Goal: Task Accomplishment & Management: Use online tool/utility

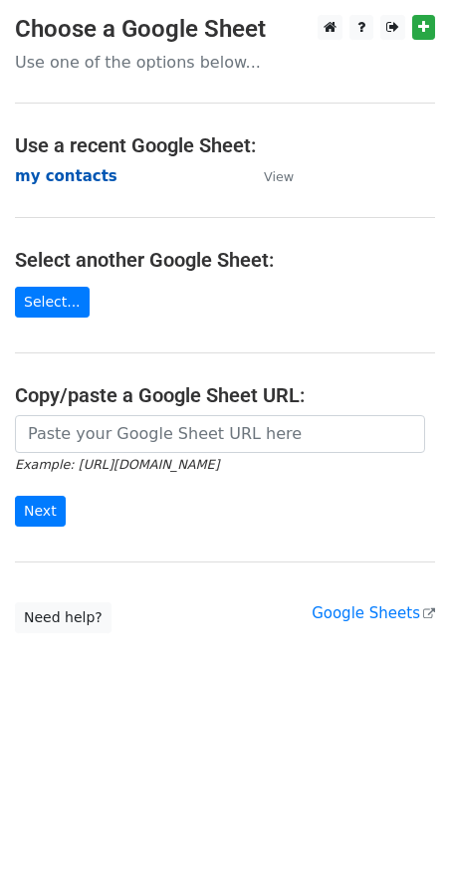
click at [39, 180] on strong "my contacts" at bounding box center [66, 176] width 103 height 18
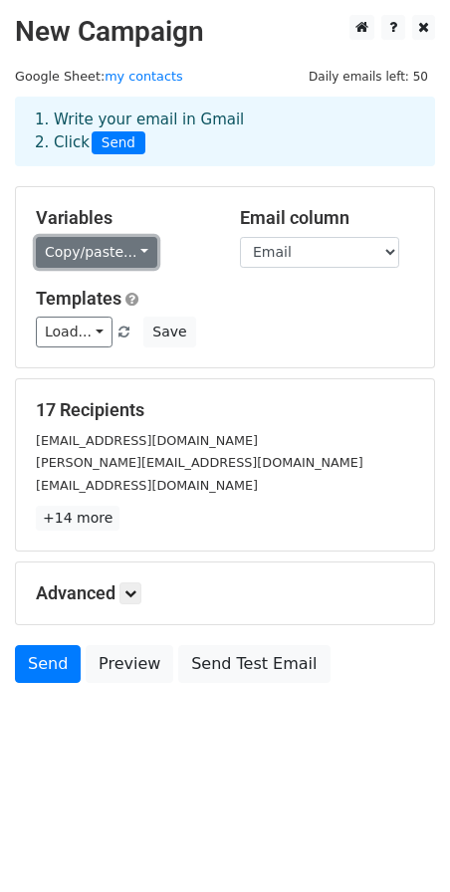
click at [127, 248] on link "Copy/paste..." at bounding box center [96, 252] width 121 height 31
click at [115, 255] on link "Copy/paste..." at bounding box center [96, 252] width 121 height 31
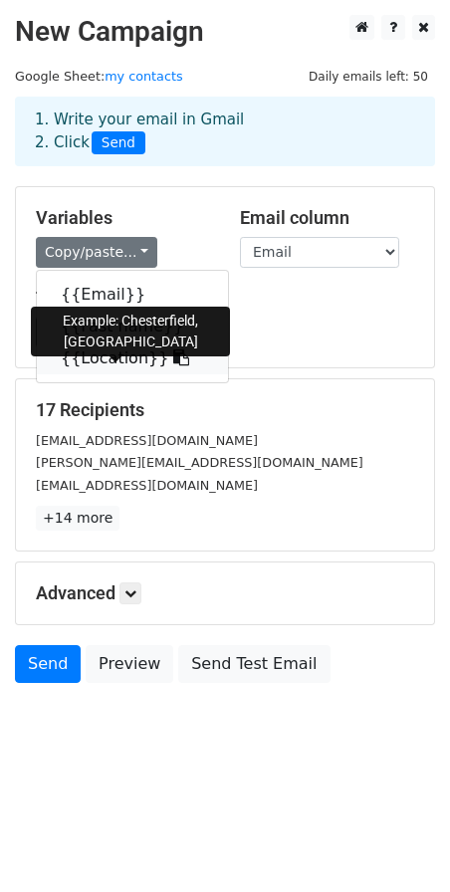
click at [122, 361] on link "{{Location}}" at bounding box center [132, 358] width 191 height 32
click at [122, 361] on div "Variables Copy/paste... {{Email}} {{Fast name}} {{Location}} Email column Email…" at bounding box center [225, 277] width 418 height 180
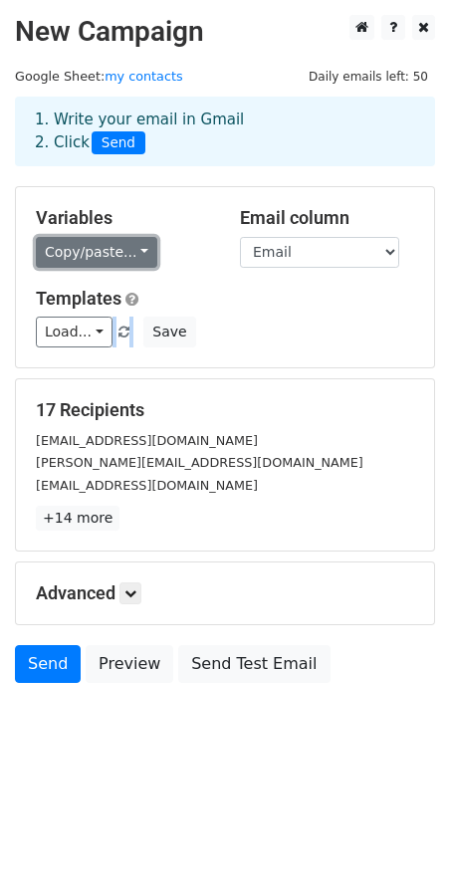
click at [130, 259] on link "Copy/paste..." at bounding box center [96, 252] width 121 height 31
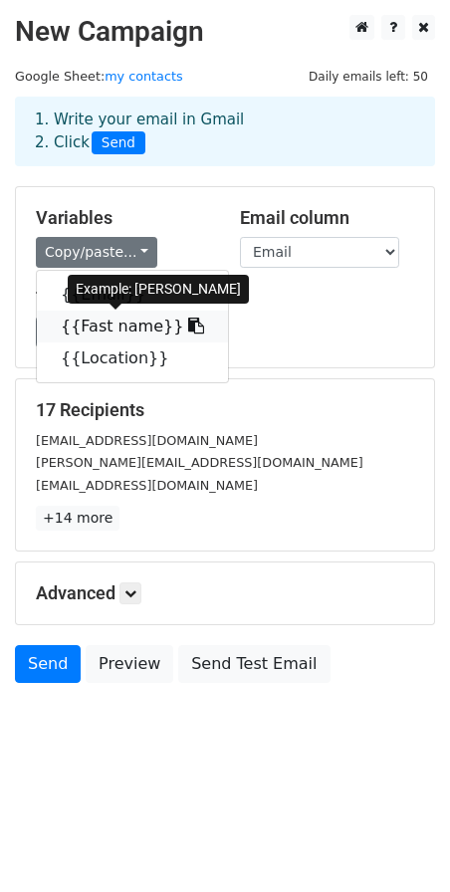
click at [139, 324] on link "{{Fast name}}" at bounding box center [132, 327] width 191 height 32
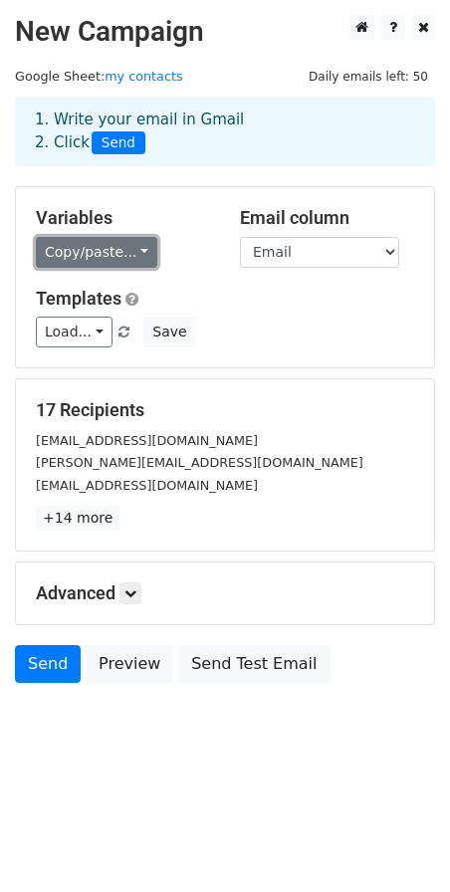
click at [135, 256] on link "Copy/paste..." at bounding box center [96, 252] width 121 height 31
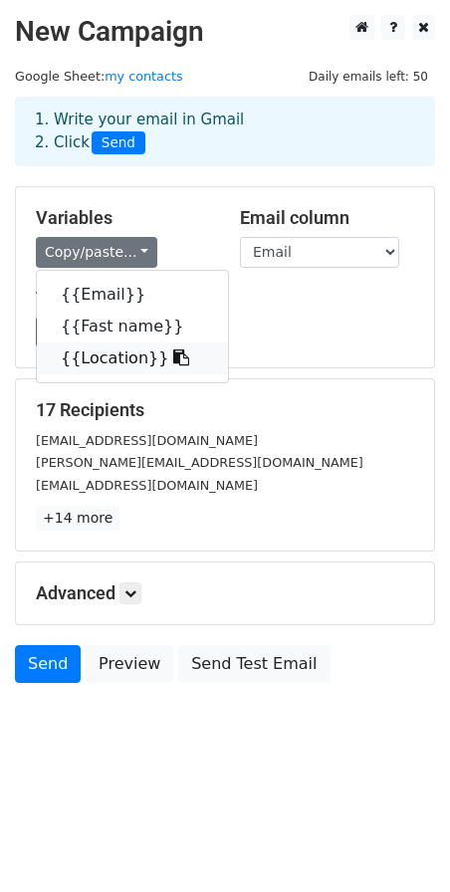
click at [119, 357] on link "{{Location}}" at bounding box center [132, 358] width 191 height 32
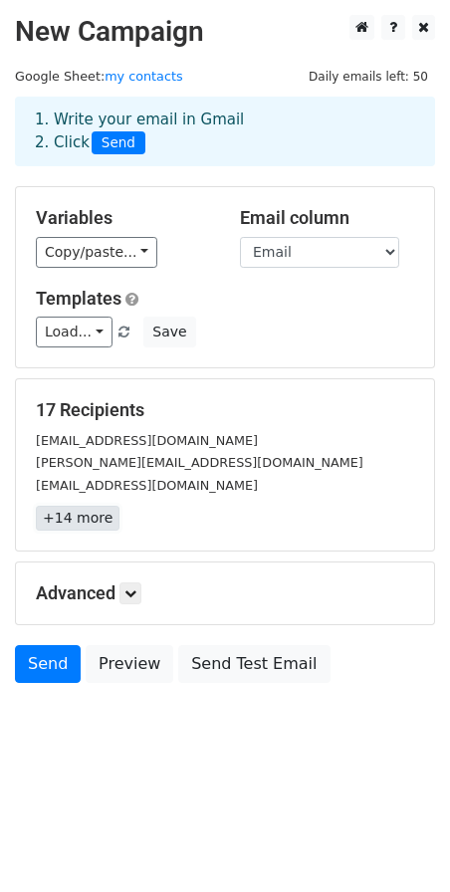
click at [82, 520] on link "+14 more" at bounding box center [78, 518] width 84 height 25
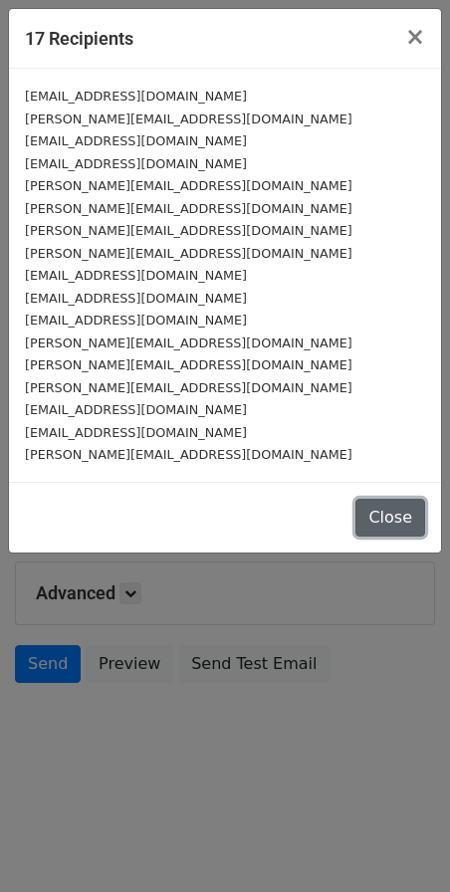
click at [401, 520] on button "Close" at bounding box center [390, 518] width 70 height 38
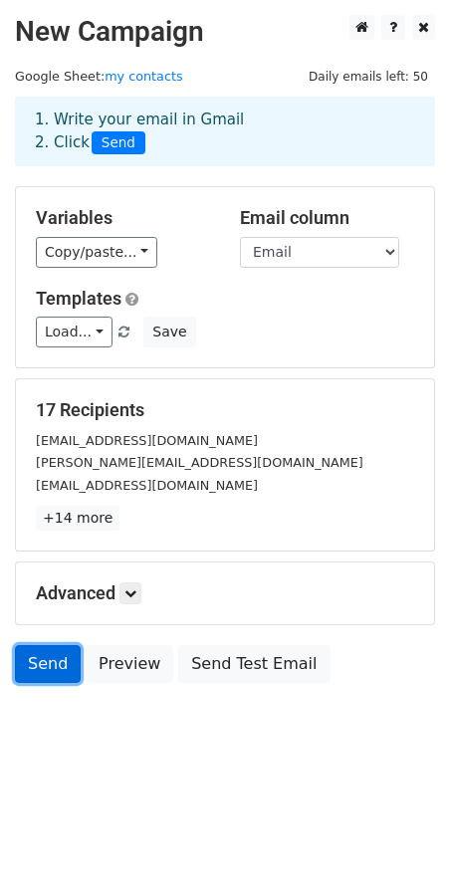
click at [52, 665] on link "Send" at bounding box center [48, 664] width 66 height 38
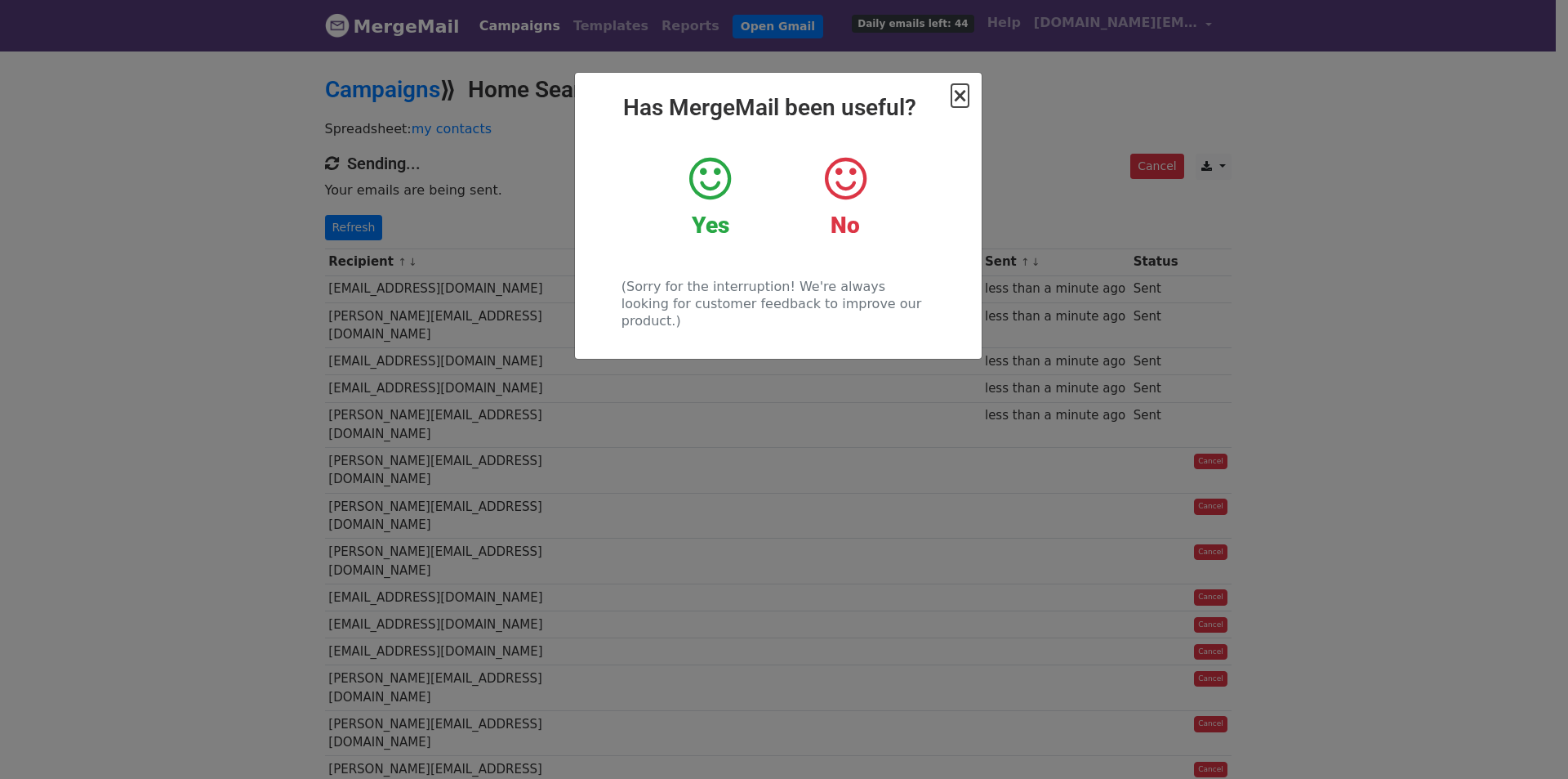
click at [961, 99] on span "×" at bounding box center [960, 96] width 16 height 23
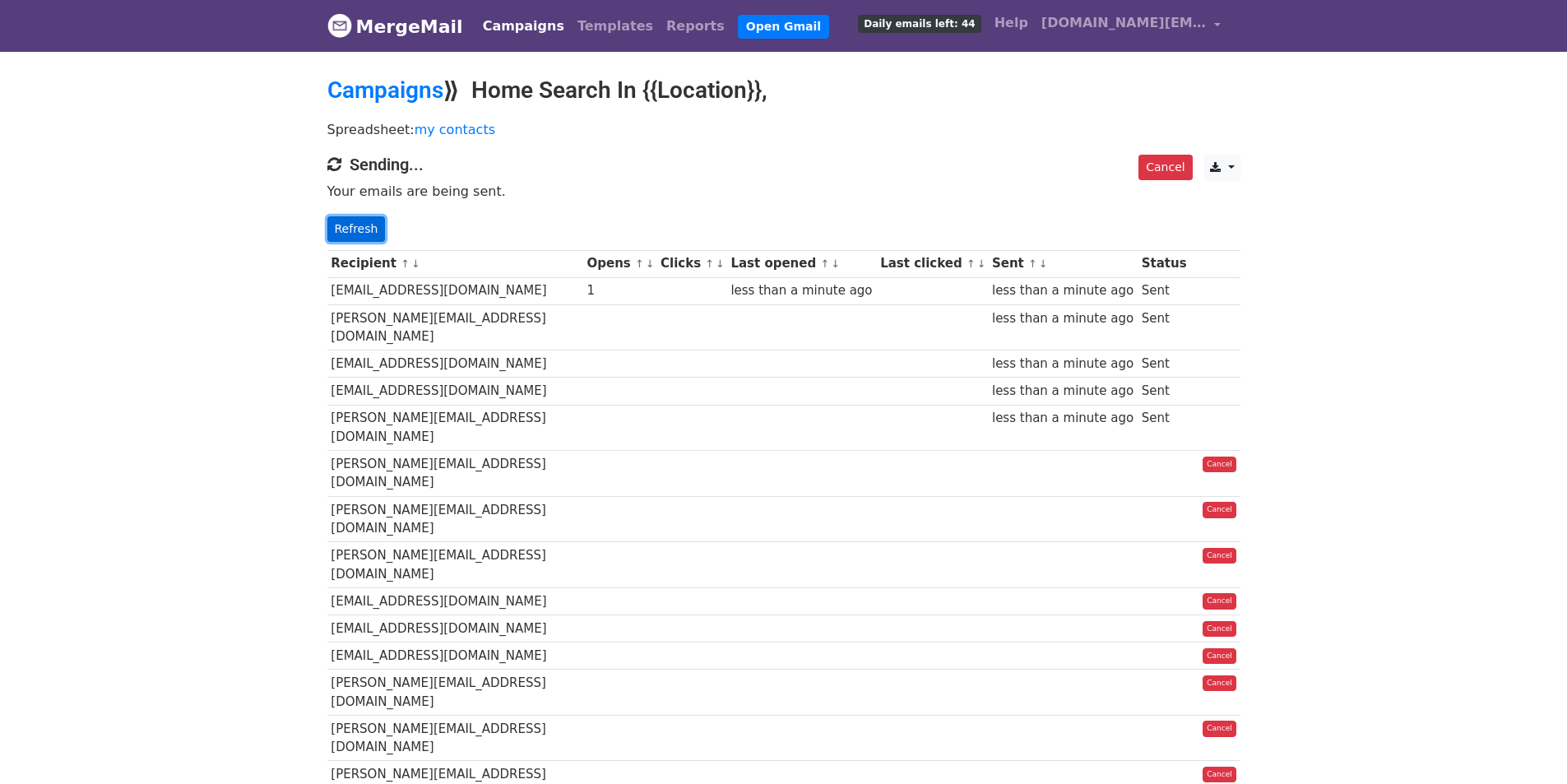
click at [336, 235] on link "Refresh" at bounding box center [356, 229] width 59 height 26
